Goal: Task Accomplishment & Management: Manage account settings

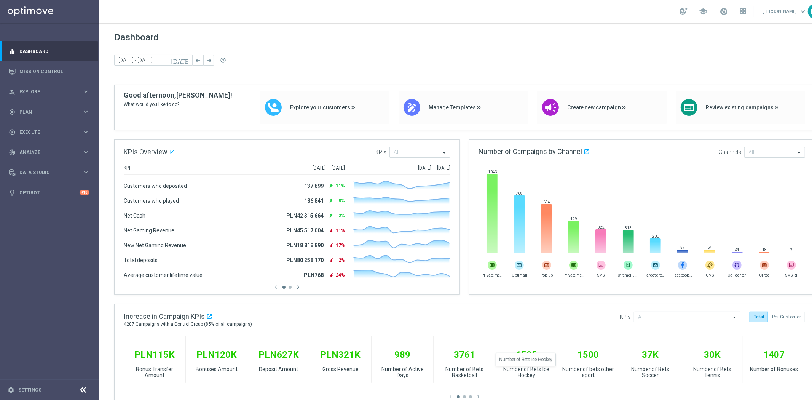
click at [513, 368] on div "Number of Bets Ice Hockey" at bounding box center [526, 372] width 62 height 13
click at [31, 107] on div "gps_fixed Plan keyboard_arrow_right" at bounding box center [49, 112] width 98 height 20
click at [36, 125] on link "Target Groups" at bounding box center [49, 128] width 59 height 6
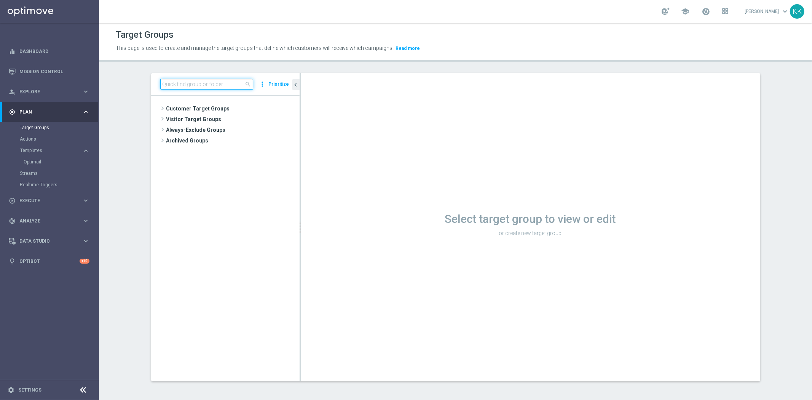
click at [202, 80] on input at bounding box center [206, 84] width 93 height 11
paste input "C_PREM_AUTO_CASHDROP_Urodzinowe Doładowanie - 50 PLN"
type input "C_PREM_AUTO_CASHDROP_Urodzinowe Doładowanie - 50 PLN"
click at [50, 145] on accordion "Templates keyboard_arrow_right Optimail" at bounding box center [59, 156] width 78 height 23
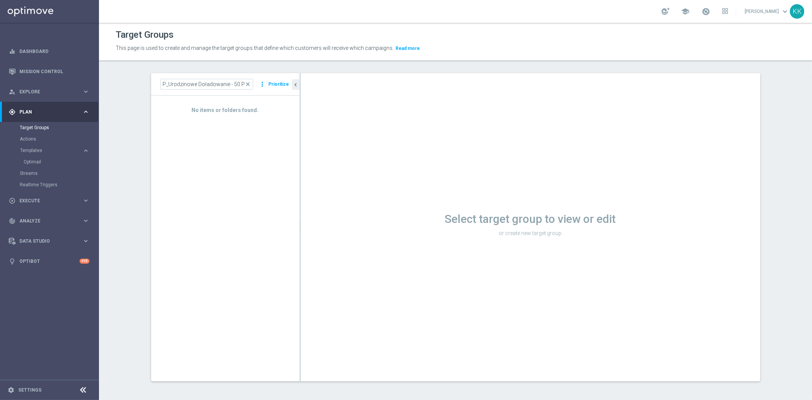
scroll to position [0, 0]
click at [36, 159] on link "Optimail" at bounding box center [52, 162] width 56 height 6
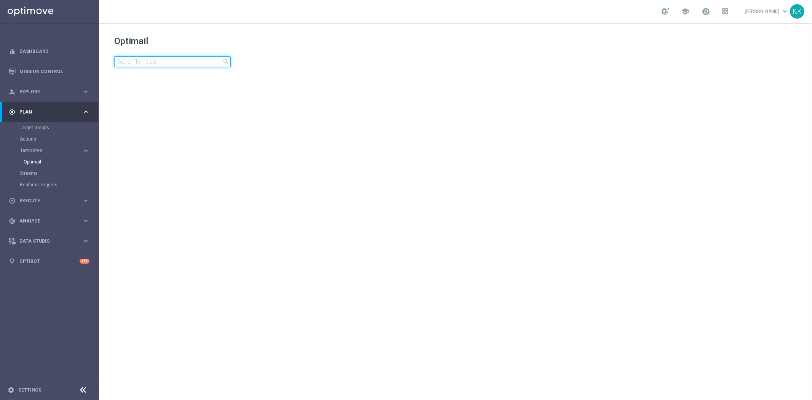
click at [171, 64] on input at bounding box center [172, 61] width 117 height 11
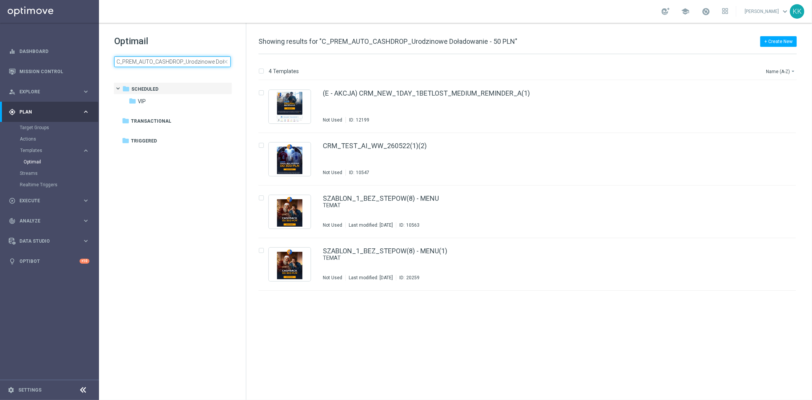
scroll to position [0, 40]
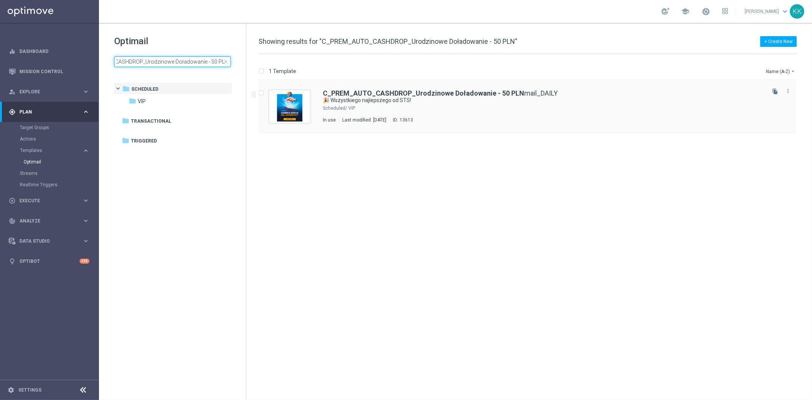
type input "C_PREM_AUTO_CASHDROP_Urodzinowe Doładowanie - 50 PLN"
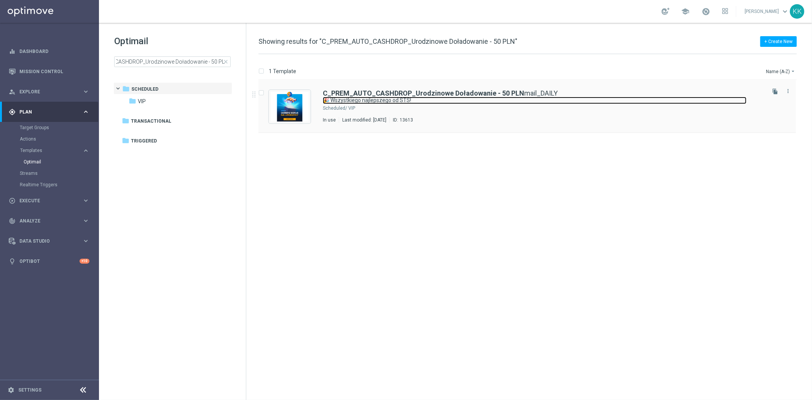
click at [415, 97] on link "🎉 Wszystkiego najlepszego od STS!" at bounding box center [535, 100] width 424 height 7
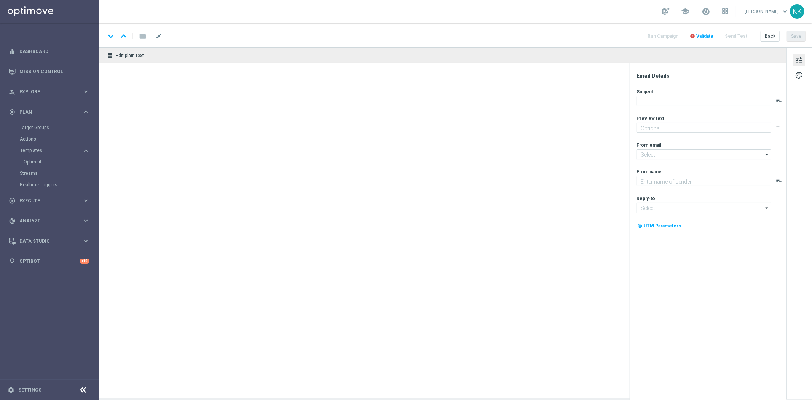
type textarea "Aby uczcić ten wyjątkowy dzień, przygotowaliśmy dla Ciebie [PERSON_NAME] upomin…"
type input "[EMAIL_ADDRESS][DOMAIN_NAME]"
type textarea "STS"
type input "[EMAIL_ADDRESS][DOMAIN_NAME]"
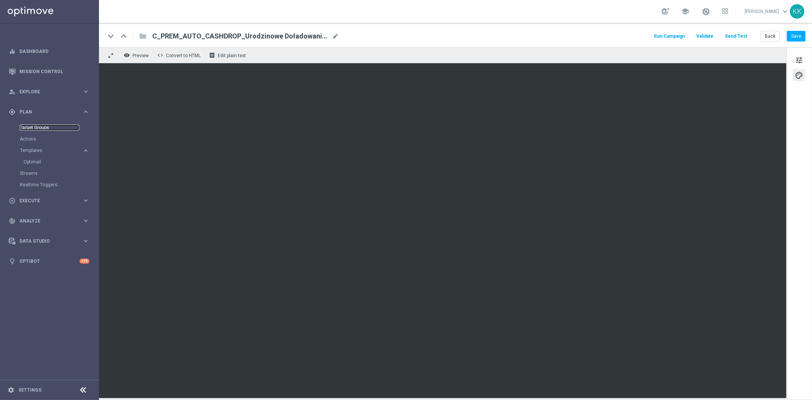
click at [39, 127] on link "Target Groups" at bounding box center [49, 128] width 59 height 6
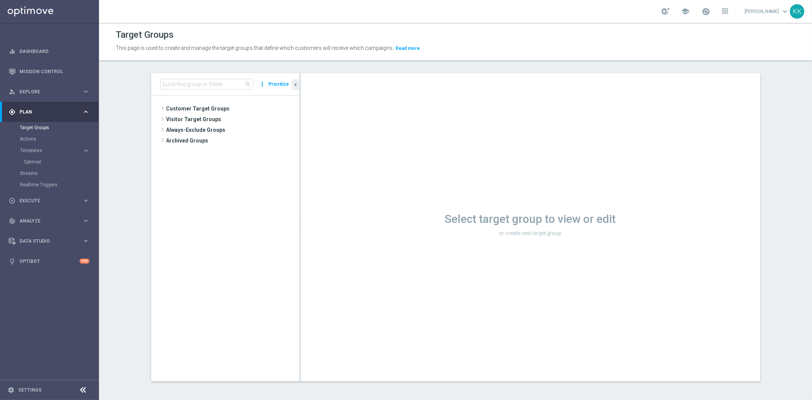
click at [189, 96] on tree-viewport "Customer Target Groups library_add create_new_folder" at bounding box center [225, 238] width 149 height 285
click at [188, 84] on input at bounding box center [206, 84] width 93 height 11
paste input "C_PREM_AUTO_DEPO_Gram Dalej - do 500 PLN MAIL_DAILY"
type input "C_PREM_AUTO_DEPO_Gram Dalej - do 500 PLN MAIL_DAILY"
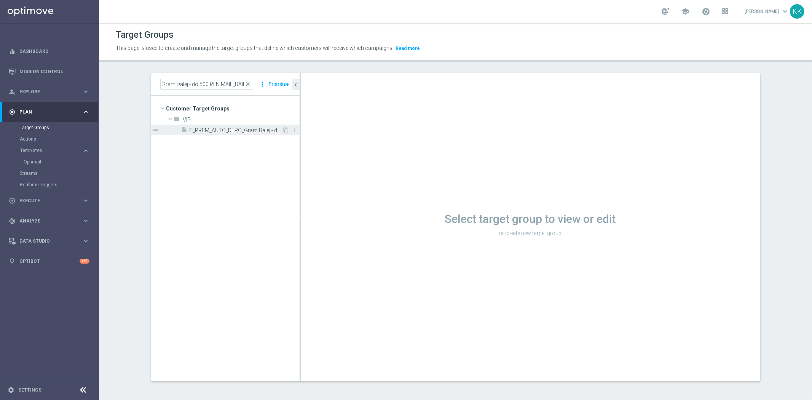
click at [200, 134] on div "insert_drive_file C_PREM_AUTO_DEPO_Gram Dalej - do 500 PLN MAIL_DAILY" at bounding box center [232, 130] width 101 height 11
click at [29, 160] on link "Optimail" at bounding box center [52, 162] width 56 height 6
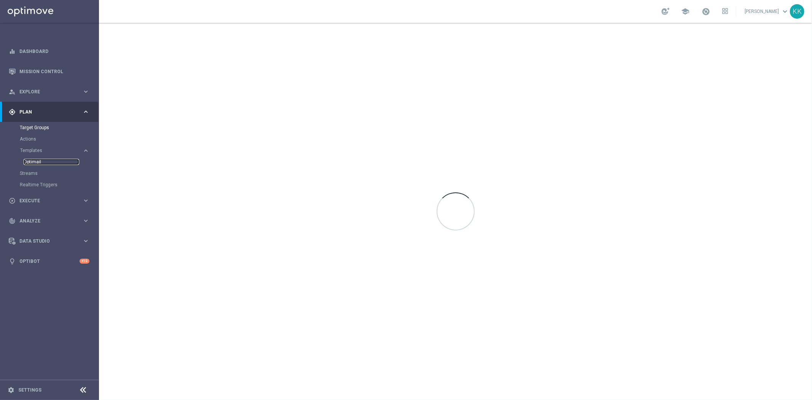
click at [44, 161] on link "Optimail" at bounding box center [52, 162] width 56 height 6
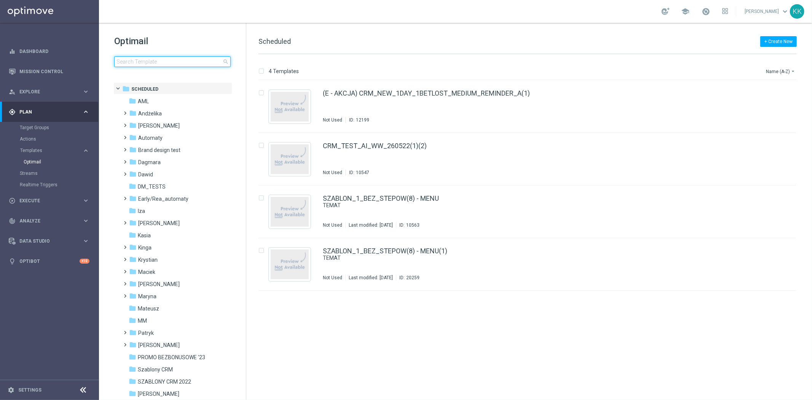
click at [175, 57] on input at bounding box center [172, 61] width 117 height 11
type input "C_PREM_AUTO_DEPO_Gram Dalej - do 500 PLN MAIL_DAILY"
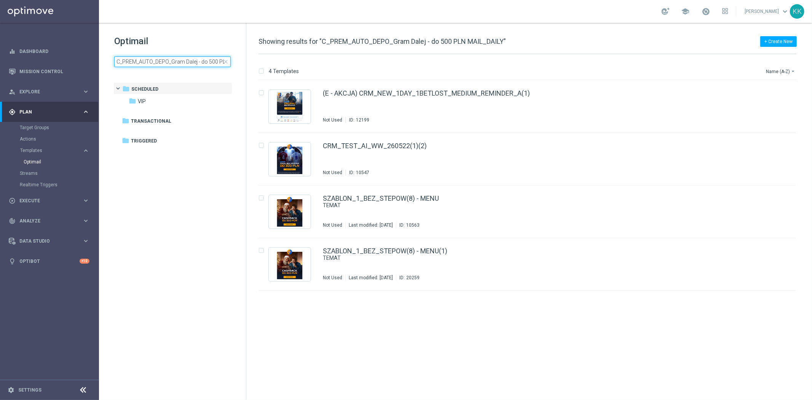
scroll to position [0, 32]
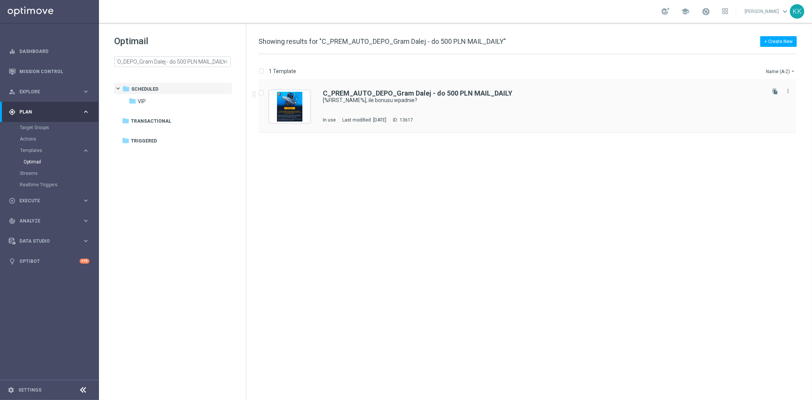
click at [409, 112] on div "C_PREM_AUTO_DEPO_Gram Dalej - do 500 PLN MAIL_DAILY [%FIRST_NAME%], ile bonusu …" at bounding box center [543, 106] width 441 height 33
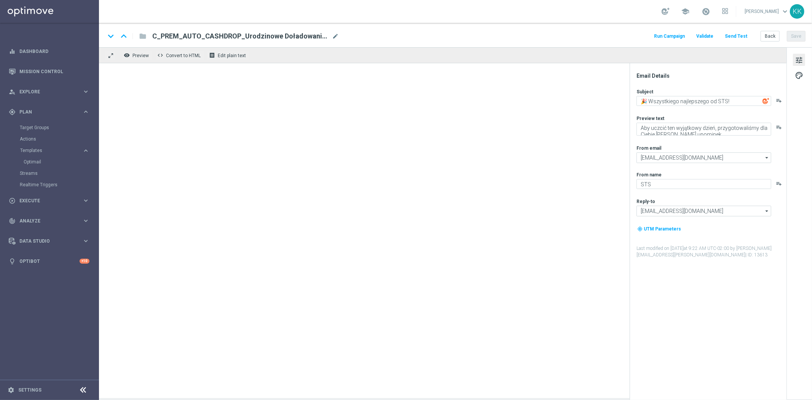
type textarea "[%FIRST_NAME%], ile bonusu wpadnie?"
type textarea "Wpłacasz i zgarniasz nawet do 500 PLN. A jaka kasa kryje się pod Twoją zdrapką …"
type input "[EMAIL_ADDRESS][DOMAIN_NAME]"
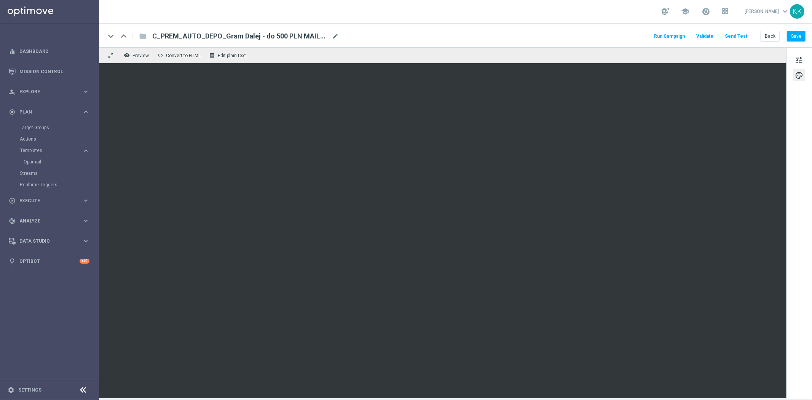
click at [16, 55] on div "equalizer Dashboard" at bounding box center [49, 51] width 81 height 20
